Goal: Check status

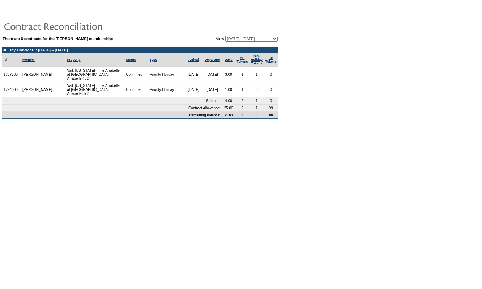
click at [245, 39] on select "[DATE] - [DATE] [DATE] - [DATE] [DATE] - [DATE] [DATE] - [DATE] (Current) [DATE…" at bounding box center [251, 39] width 52 height 6
select select "127644"
click at [225, 36] on select "[DATE] - [DATE] [DATE] - [DATE] [DATE] - [DATE] [DATE] - [DATE] (Current) [DATE…" at bounding box center [251, 39] width 52 height 6
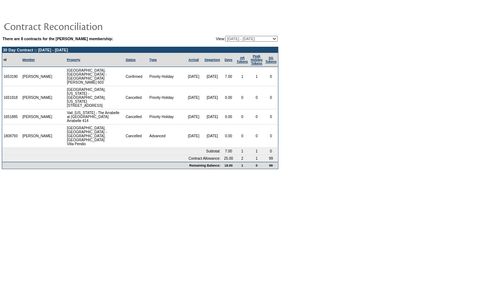
click at [257, 36] on select "[DATE] - [DATE] [DATE] - [DATE] [DATE] - [DATE] [DATE] - [DATE] (Current) [DATE…" at bounding box center [251, 39] width 52 height 6
select select "122037"
click at [225, 36] on select "[DATE] - [DATE] [DATE] - [DATE] [DATE] - [DATE] [DATE] - [DATE] (Current) [DATE…" at bounding box center [251, 39] width 52 height 6
